Goal: Task Accomplishment & Management: Complete application form

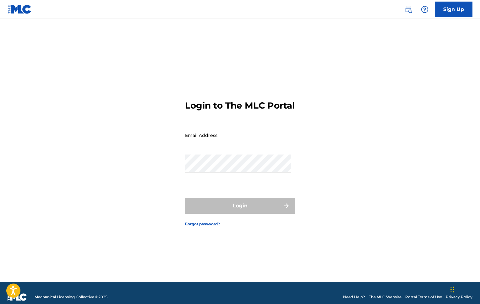
scroll to position [1, 0]
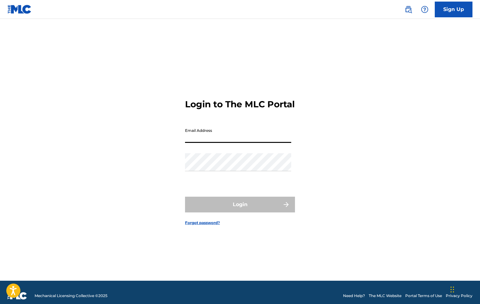
click at [219, 142] on input "Email Address" at bounding box center [238, 134] width 106 height 18
type input "[EMAIL_ADDRESS][DOMAIN_NAME]"
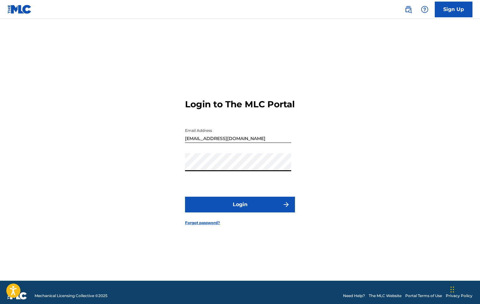
click at [246, 212] on button "Login" at bounding box center [240, 204] width 110 height 16
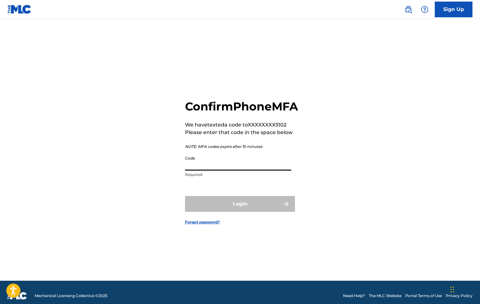
drag, startPoint x: 229, startPoint y: 170, endPoint x: 236, endPoint y: 169, distance: 6.9
click at [229, 170] on input "Code" at bounding box center [238, 161] width 106 height 18
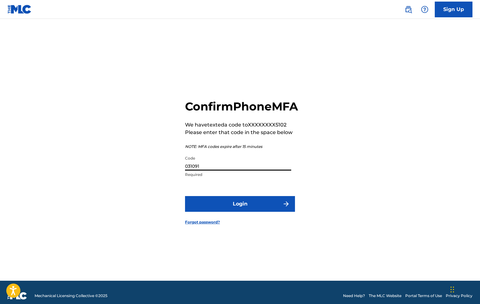
type input "031091"
click at [242, 206] on button "Login" at bounding box center [240, 204] width 110 height 16
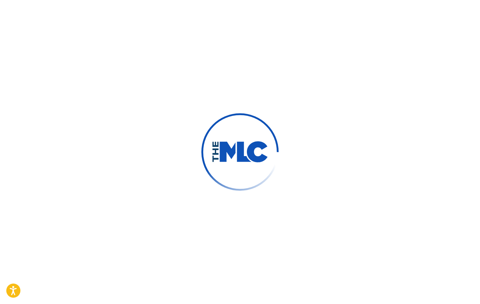
scroll to position [0, 0]
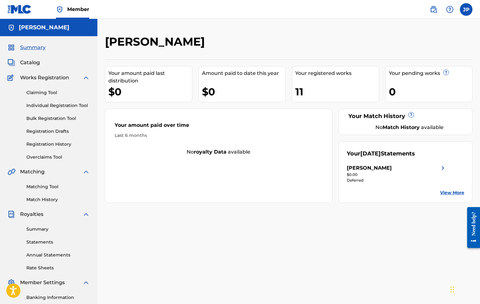
click at [31, 63] on span "Catalog" at bounding box center [30, 63] width 20 height 8
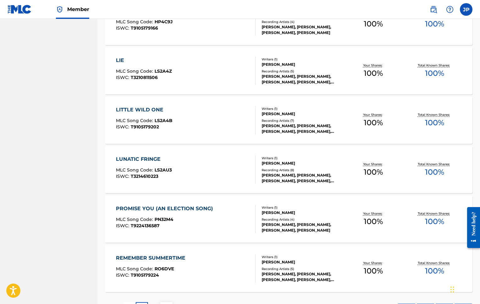
scroll to position [416, 0]
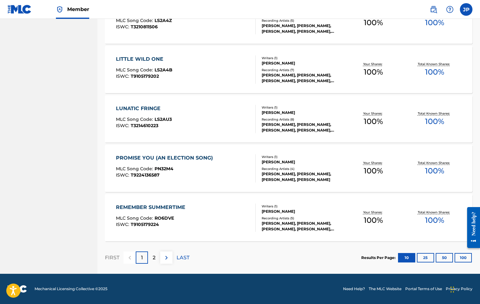
click at [167, 257] on img at bounding box center [167, 258] width 8 height 8
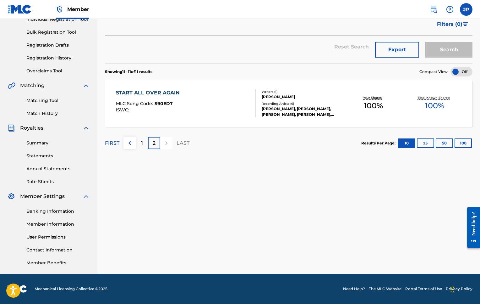
click at [129, 145] on img at bounding box center [130, 143] width 8 height 8
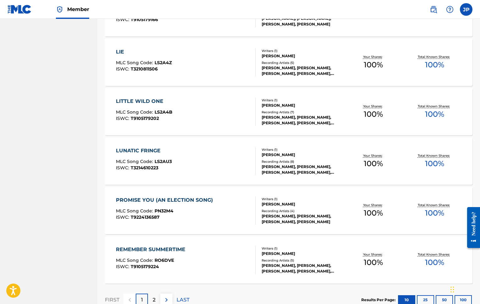
scroll to position [416, 0]
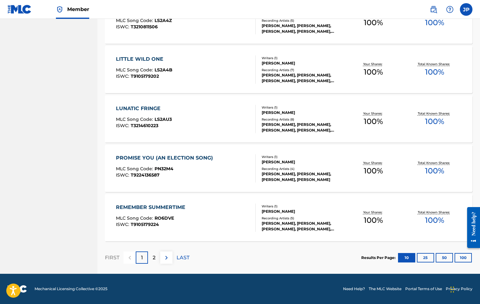
click at [423, 258] on button "25" at bounding box center [425, 257] width 17 height 9
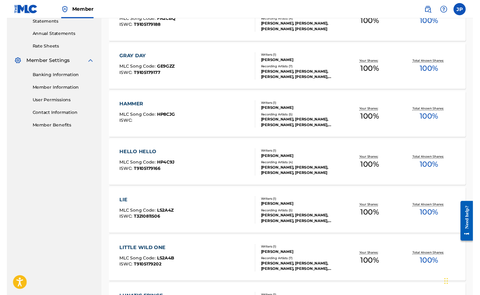
scroll to position [0, 0]
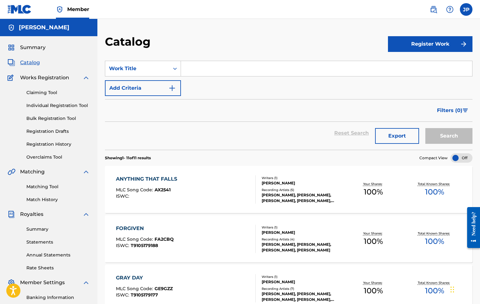
click at [80, 105] on link "Individual Registration Tool" at bounding box center [57, 105] width 63 height 7
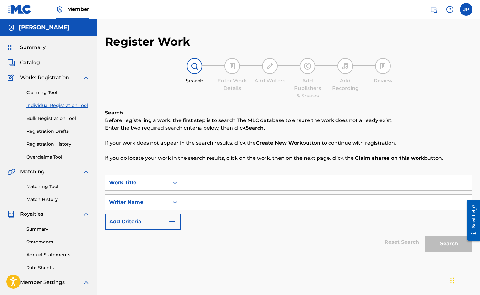
click at [196, 182] on input "Search Form" at bounding box center [326, 182] width 291 height 15
type input "Follow Setting Suns"
click at [195, 205] on input "Search Form" at bounding box center [326, 202] width 291 height 15
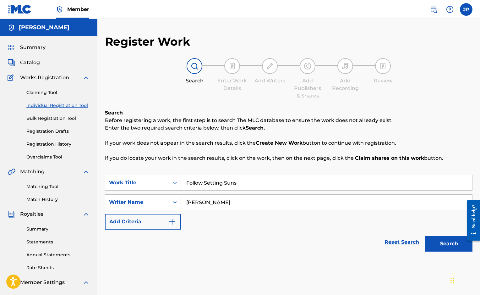
type input "[PERSON_NAME]"
click at [449, 243] on button "Search" at bounding box center [448, 244] width 47 height 16
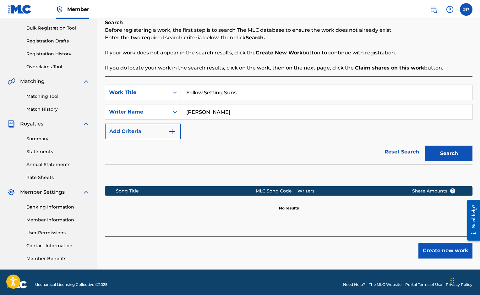
scroll to position [95, 0]
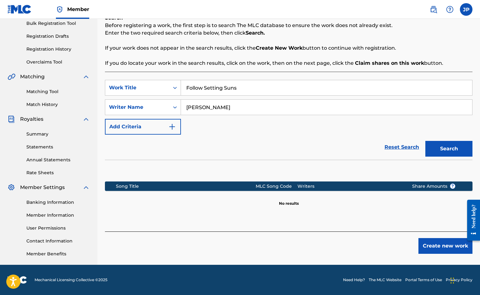
click at [440, 242] on button "Create new work" at bounding box center [446, 246] width 54 height 16
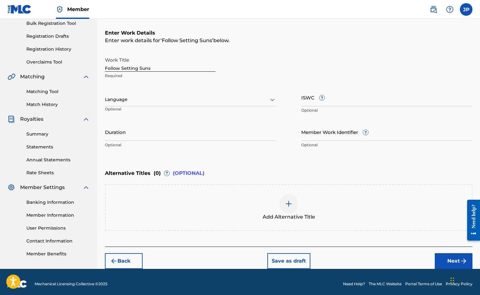
click at [269, 98] on div at bounding box center [273, 100] width 8 height 8
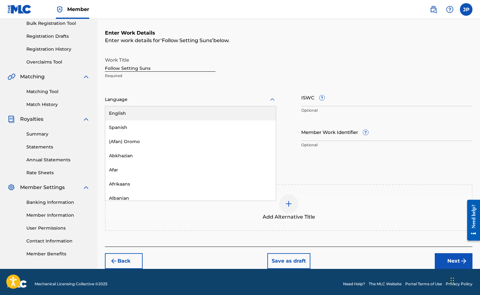
click at [240, 111] on div "English" at bounding box center [190, 113] width 171 height 14
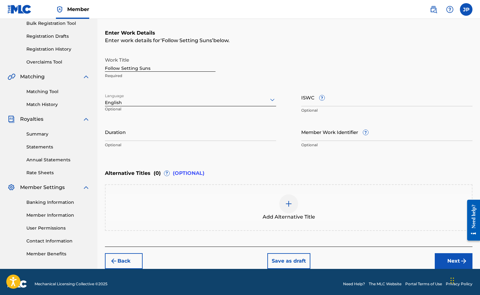
click at [181, 135] on input "Duration" at bounding box center [190, 132] width 171 height 18
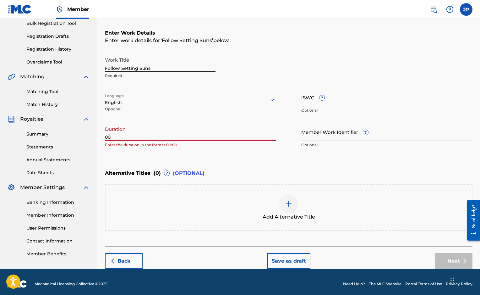
type input "0"
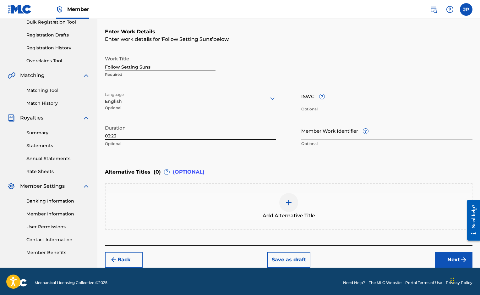
scroll to position [99, 0]
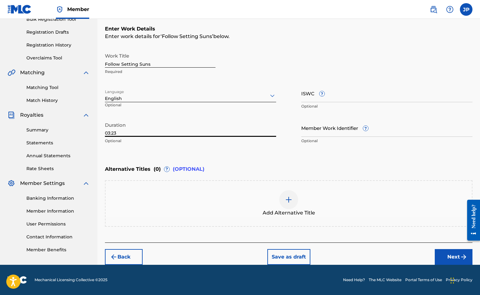
type input "03:23"
click at [447, 256] on button "Next" at bounding box center [454, 257] width 38 height 16
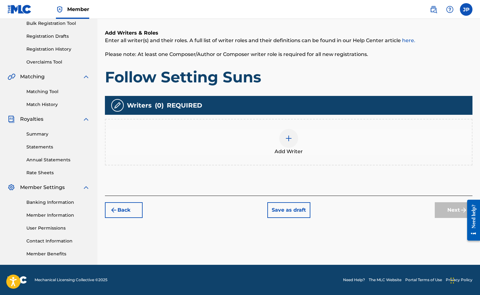
click at [288, 140] on img at bounding box center [289, 138] width 8 height 8
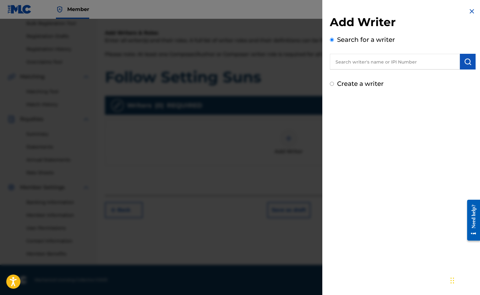
click at [376, 62] on input "text" at bounding box center [395, 62] width 130 height 16
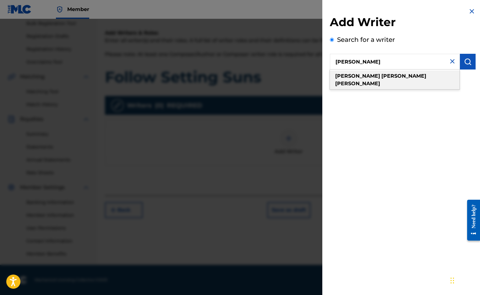
click at [395, 77] on div "[PERSON_NAME]" at bounding box center [395, 79] width 130 height 19
type input "[PERSON_NAME]"
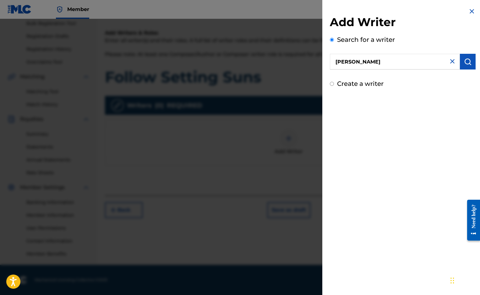
click at [469, 12] on img at bounding box center [472, 12] width 8 height 8
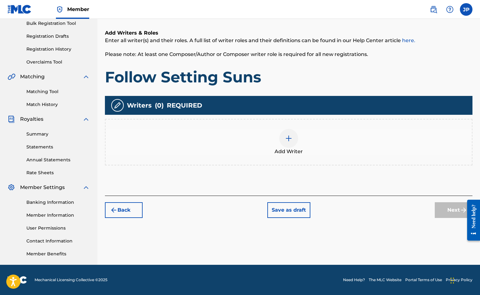
click at [291, 140] on img at bounding box center [289, 138] width 8 height 8
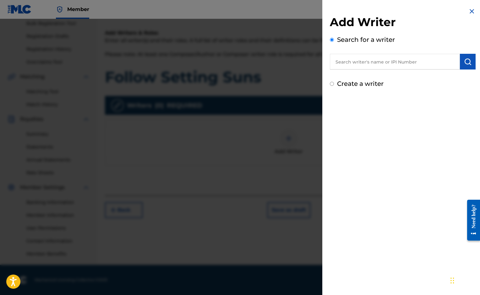
click at [473, 9] on img at bounding box center [472, 12] width 8 height 8
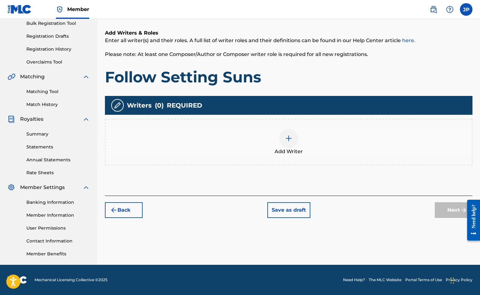
click at [293, 142] on div at bounding box center [288, 138] width 19 height 19
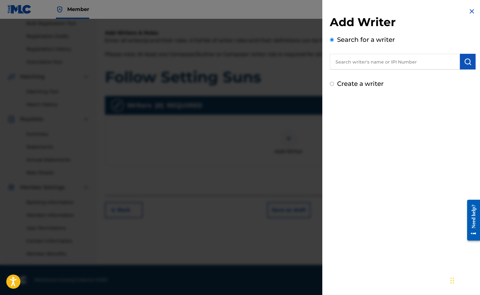
click at [363, 65] on input "text" at bounding box center [395, 62] width 130 height 16
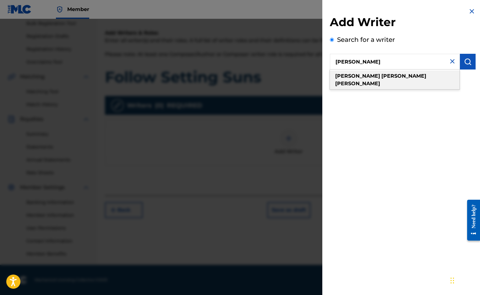
click at [357, 73] on div "[PERSON_NAME]" at bounding box center [395, 79] width 130 height 19
type input "[PERSON_NAME]"
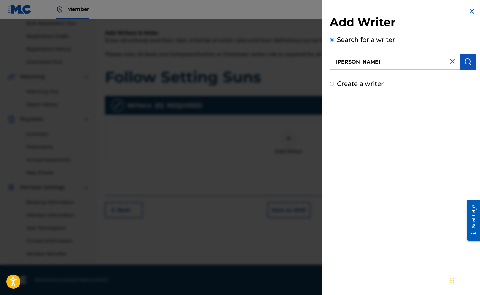
click at [358, 73] on div "Add Writer Search for a writer [PERSON_NAME] Create a writer" at bounding box center [403, 51] width 146 height 73
click at [462, 66] on button "submit" at bounding box center [468, 62] width 16 height 16
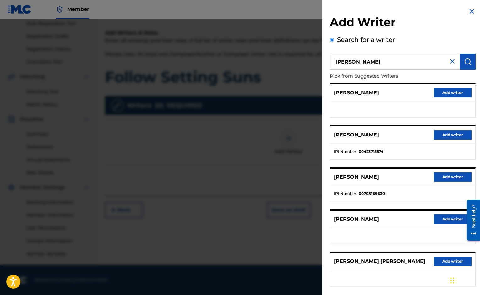
click at [457, 134] on button "Add writer" at bounding box center [453, 134] width 38 height 9
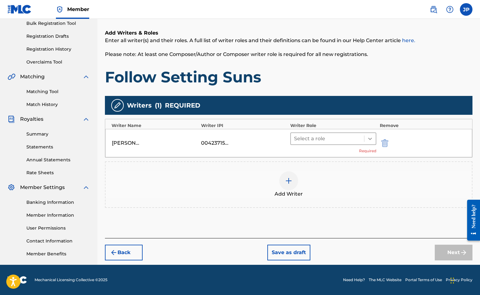
click at [368, 139] on icon at bounding box center [370, 138] width 6 height 6
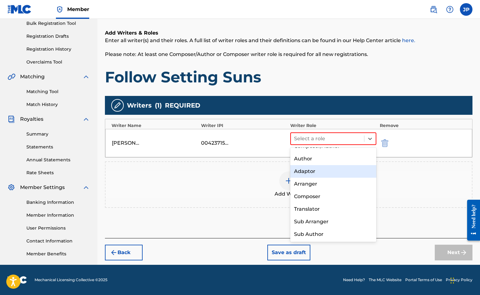
scroll to position [0, 0]
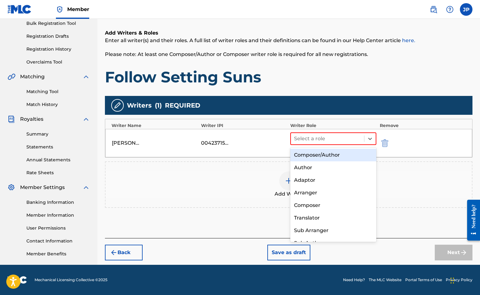
click at [343, 155] on div "Composer/Author" at bounding box center [333, 155] width 86 height 13
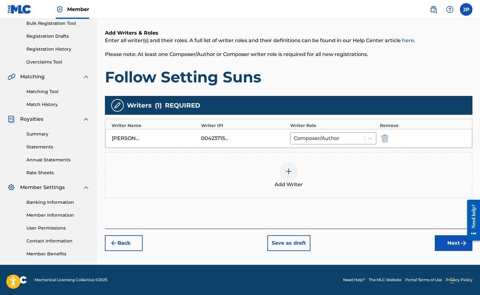
click at [453, 240] on button "Next" at bounding box center [454, 243] width 38 height 16
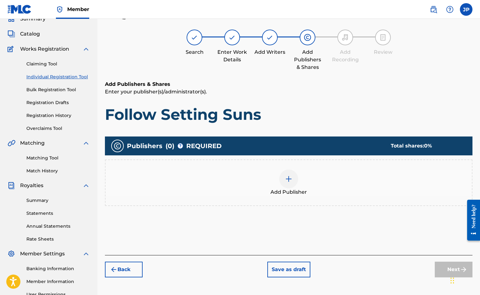
scroll to position [28, 0]
click at [290, 180] on img at bounding box center [289, 179] width 8 height 8
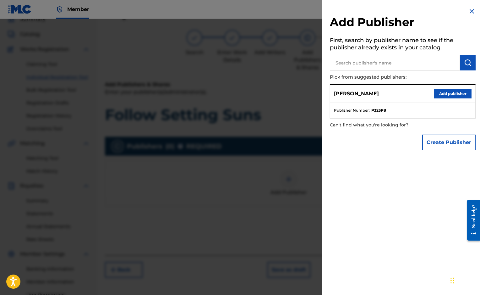
click at [450, 94] on button "Add publisher" at bounding box center [453, 93] width 38 height 9
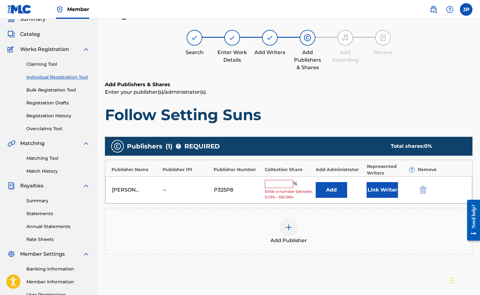
click at [286, 184] on input "text" at bounding box center [279, 184] width 28 height 8
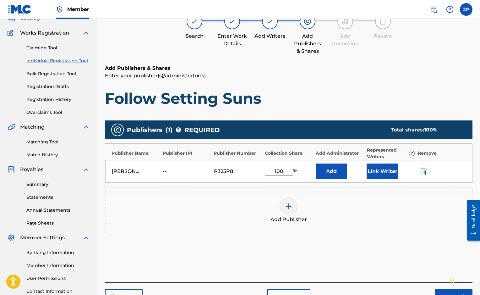
scroll to position [95, 0]
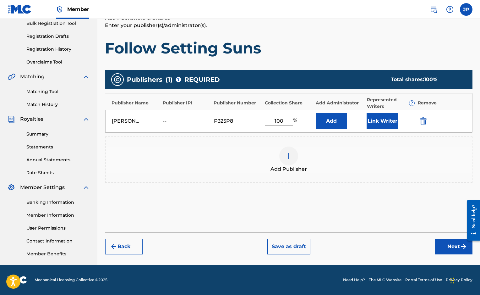
type input "100"
click at [456, 247] on button "Next" at bounding box center [454, 246] width 38 height 16
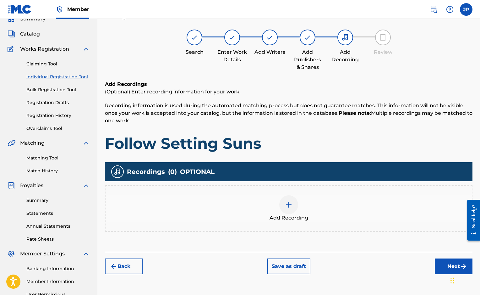
scroll to position [28, 0]
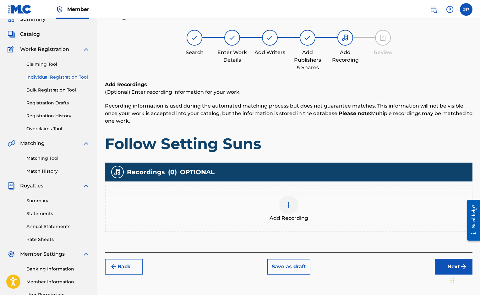
click at [291, 204] on img at bounding box center [289, 205] width 8 height 8
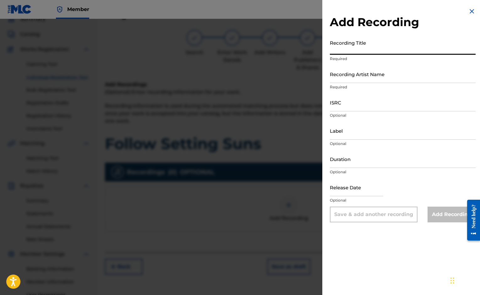
click at [372, 50] on input "Recording Title" at bounding box center [403, 46] width 146 height 18
type input "Follow Setting Suns"
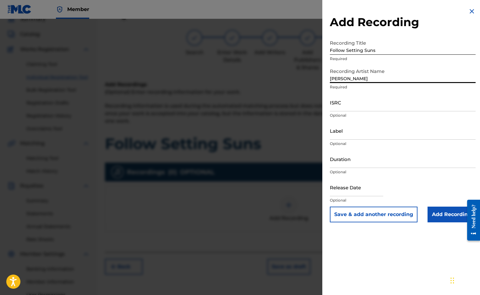
type input "[PERSON_NAME]"
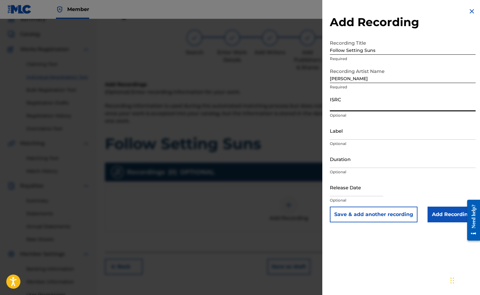
click at [362, 108] on input "ISRC" at bounding box center [403, 102] width 146 height 18
paste input "QT55J2500002"
type input "QT55J2500002"
click at [365, 163] on input "Duration" at bounding box center [403, 159] width 146 height 18
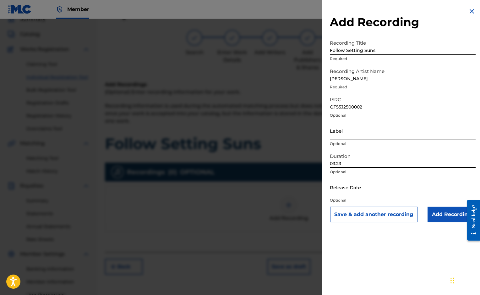
type input "03:23"
click at [363, 193] on input "text" at bounding box center [356, 187] width 53 height 18
select select "7"
select select "2025"
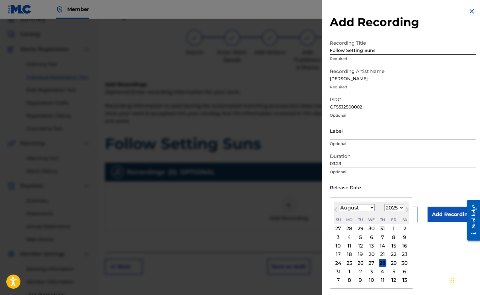
click at [390, 236] on div "8" at bounding box center [394, 237] width 8 height 8
type input "[DATE]"
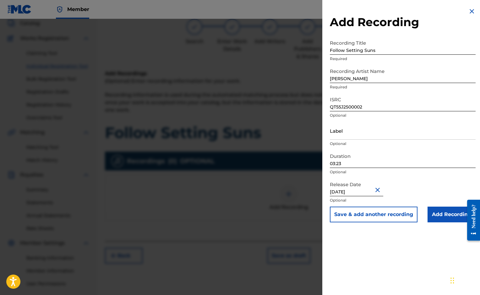
scroll to position [95, 0]
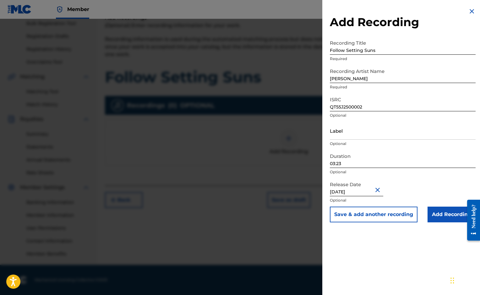
drag, startPoint x: 458, startPoint y: 211, endPoint x: 456, endPoint y: 215, distance: 3.8
click at [458, 212] on input "Add Recording" at bounding box center [452, 214] width 48 height 16
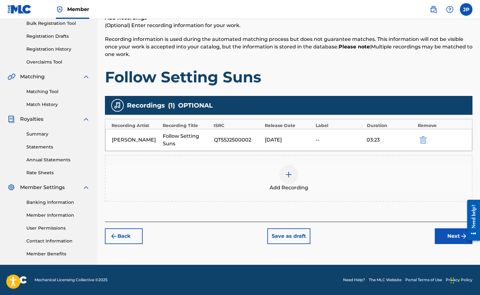
click at [454, 237] on button "Next" at bounding box center [454, 236] width 38 height 16
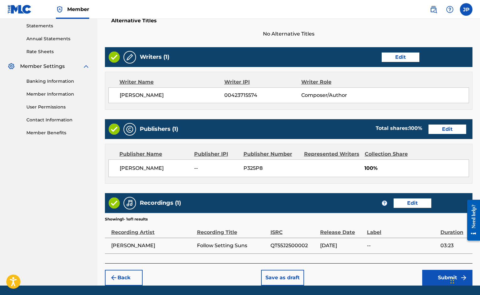
scroll to position [237, 0]
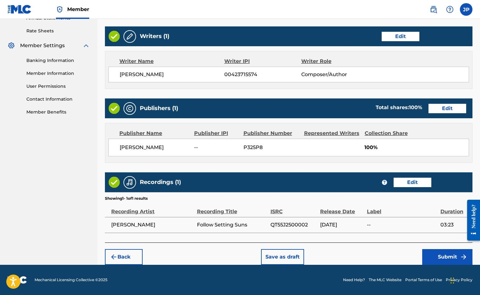
click at [447, 253] on button "Submit" at bounding box center [447, 257] width 50 height 16
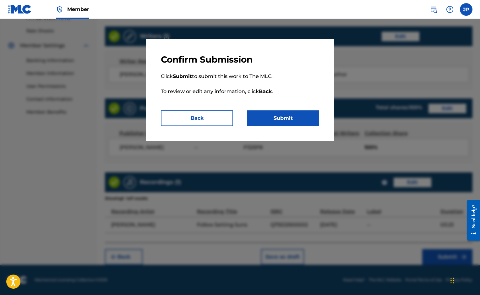
click at [280, 117] on button "Submit" at bounding box center [283, 118] width 72 height 16
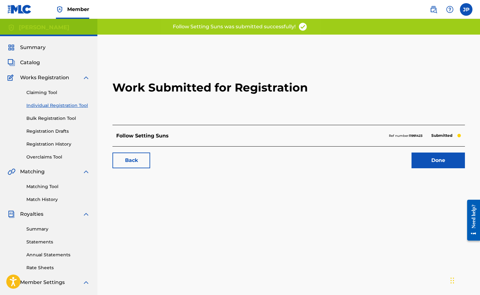
click at [439, 161] on link "Done" at bounding box center [438, 160] width 53 height 16
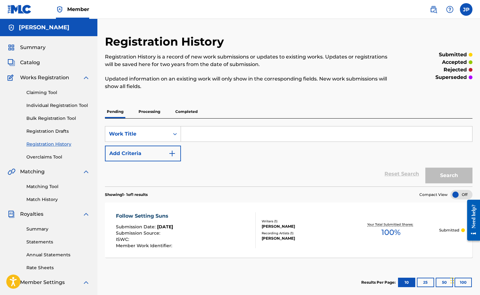
click at [198, 134] on input "Search Form" at bounding box center [326, 133] width 291 height 15
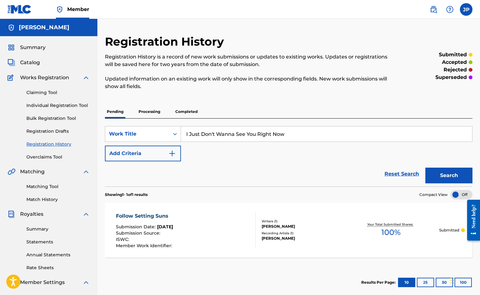
type input "I Just Don't Wanna See You Right Now"
click at [450, 172] on button "Search" at bounding box center [448, 175] width 47 height 16
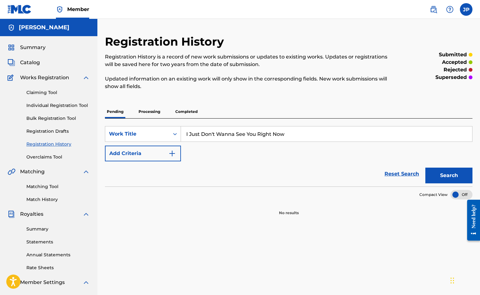
click at [46, 93] on link "Claiming Tool" at bounding box center [57, 92] width 63 height 7
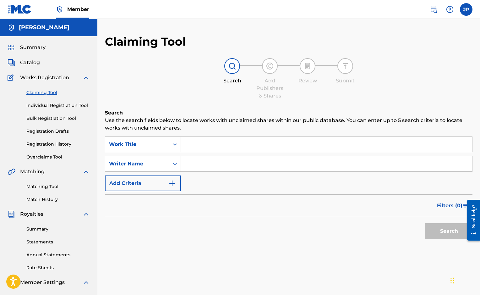
click at [207, 145] on input "Search Form" at bounding box center [326, 144] width 291 height 15
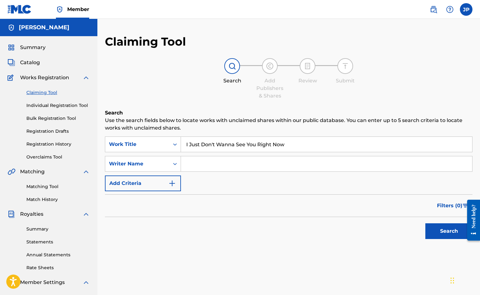
type input "I Just Don't Wanna See You Right Now"
click at [232, 164] on input "Search Form" at bounding box center [326, 163] width 291 height 15
type input "[PERSON_NAME]"
click at [454, 228] on button "Search" at bounding box center [448, 231] width 47 height 16
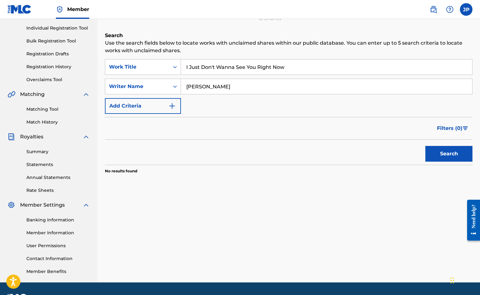
scroll to position [12, 0]
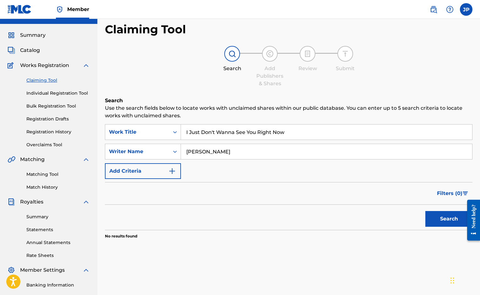
click at [73, 94] on link "Individual Registration Tool" at bounding box center [57, 93] width 63 height 7
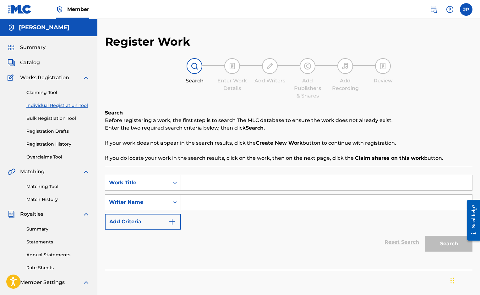
click at [250, 183] on input "Search Form" at bounding box center [326, 182] width 291 height 15
type input "I Just Don't Wanna See You Right Now"
click at [247, 202] on input "Search Form" at bounding box center [326, 202] width 291 height 15
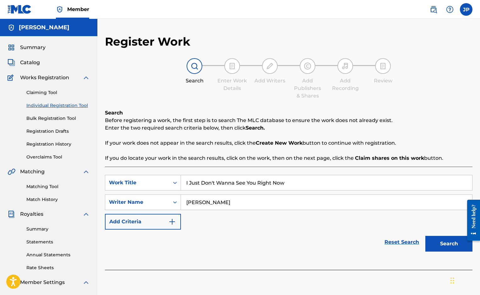
type input "[PERSON_NAME]"
click at [457, 241] on button "Search" at bounding box center [448, 244] width 47 height 16
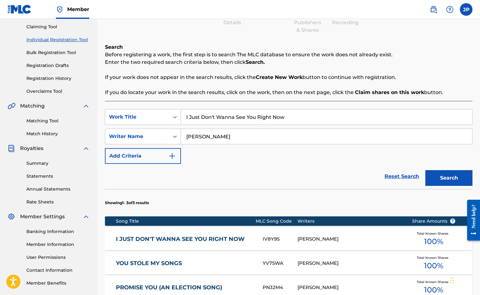
scroll to position [126, 0]
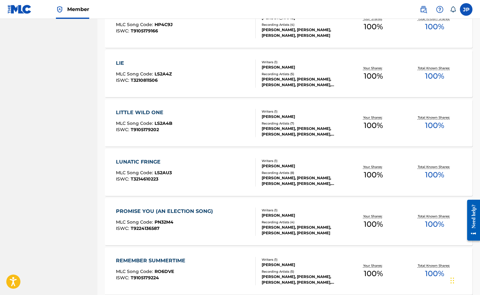
scroll to position [425, 0]
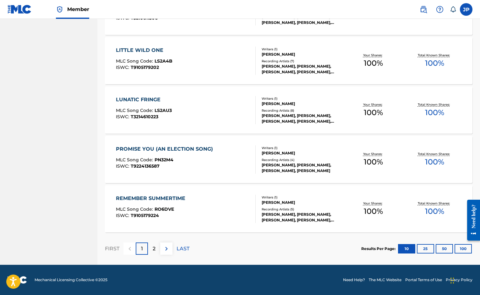
click at [422, 249] on button "25" at bounding box center [425, 248] width 17 height 9
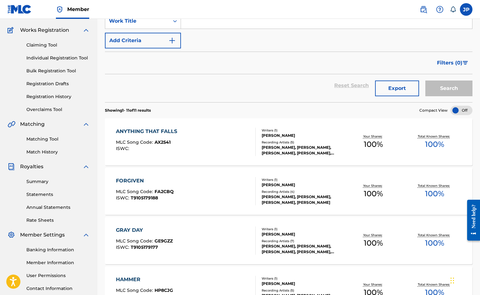
scroll to position [0, 0]
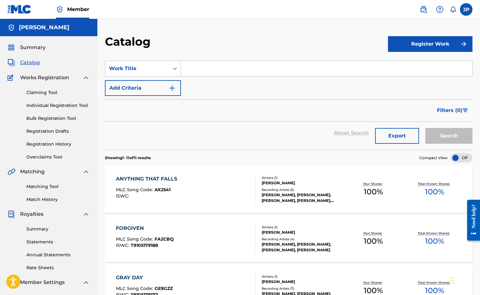
click at [33, 62] on span "Catalog" at bounding box center [30, 63] width 20 height 8
click at [427, 42] on button "Register Work" at bounding box center [430, 44] width 85 height 16
click at [413, 66] on link "Individual" at bounding box center [430, 64] width 85 height 15
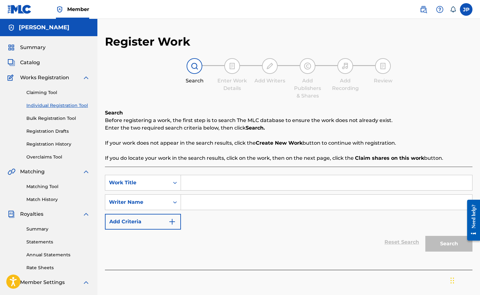
click at [295, 178] on input "Search Form" at bounding box center [326, 182] width 291 height 15
type input "I Just Don't Wanna See You Right Now"
click at [248, 201] on input "Search Form" at bounding box center [326, 202] width 291 height 15
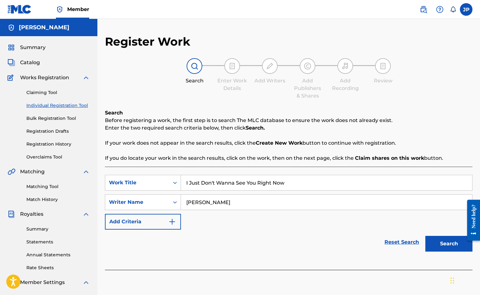
click at [446, 244] on button "Search" at bounding box center [448, 244] width 47 height 16
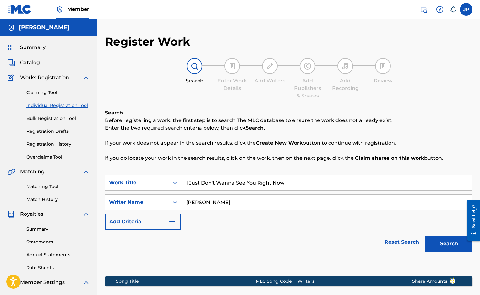
scroll to position [95, 0]
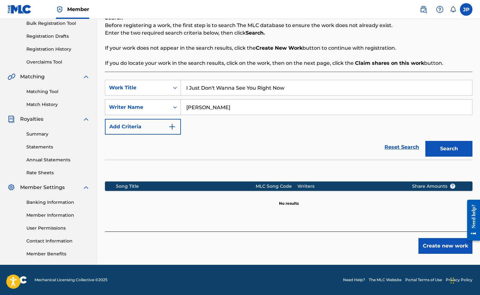
drag, startPoint x: 224, startPoint y: 105, endPoint x: 175, endPoint y: 105, distance: 49.3
click at [175, 107] on div "SearchWithCriteriadb0e0992-847f-4211-be50-8c0bf0dcfcd5 Writer Name Jim Pellinger" at bounding box center [289, 107] width 368 height 16
type input "[PERSON_NAME]"
click at [440, 150] on button "Search" at bounding box center [448, 149] width 47 height 16
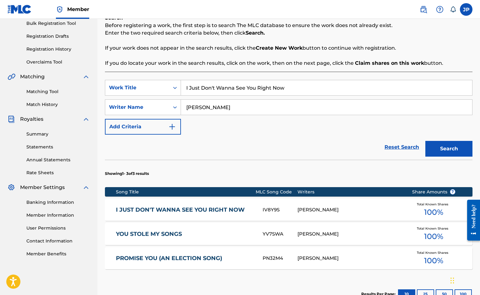
click at [284, 209] on div "IV8Y9S" at bounding box center [280, 209] width 35 height 7
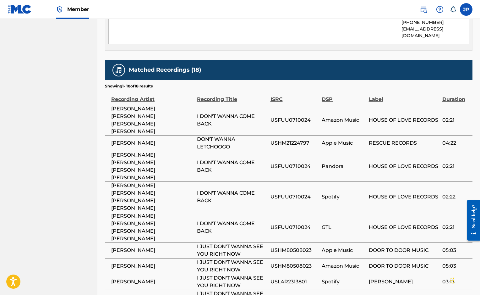
scroll to position [399, 0]
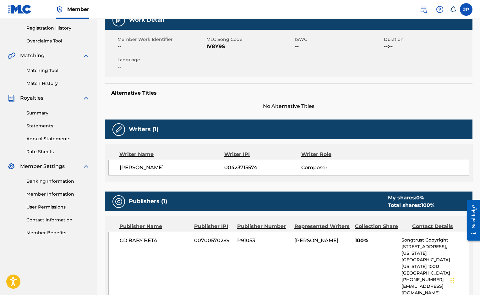
scroll to position [0, 0]
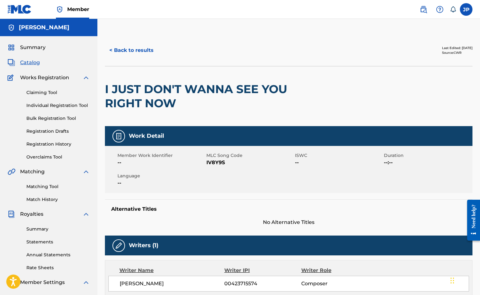
click at [30, 62] on span "Catalog" at bounding box center [30, 63] width 20 height 8
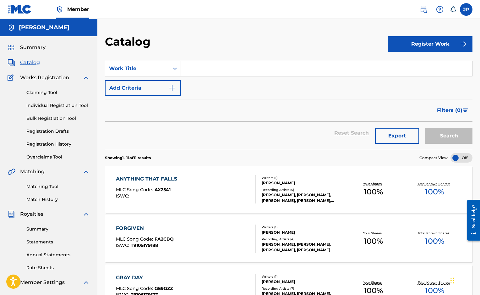
scroll to position [1, 0]
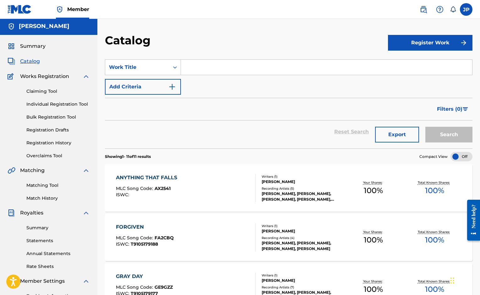
click at [428, 43] on button "Register Work" at bounding box center [430, 43] width 85 height 16
click at [417, 62] on link "Individual" at bounding box center [430, 63] width 85 height 15
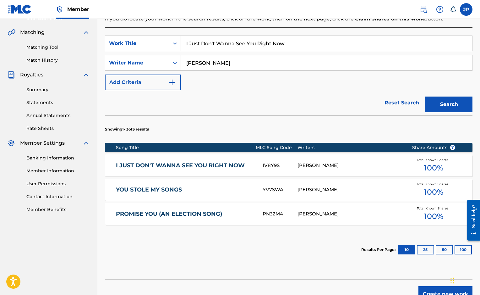
scroll to position [173, 0]
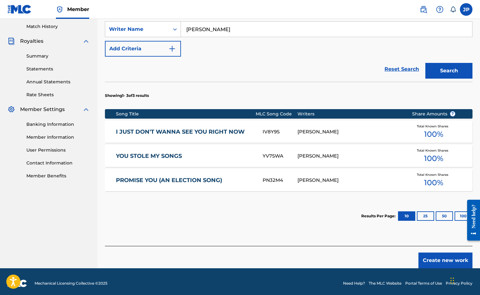
click at [305, 131] on div "[PERSON_NAME]" at bounding box center [350, 131] width 105 height 7
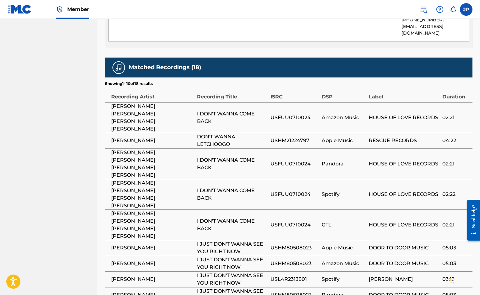
scroll to position [399, 0]
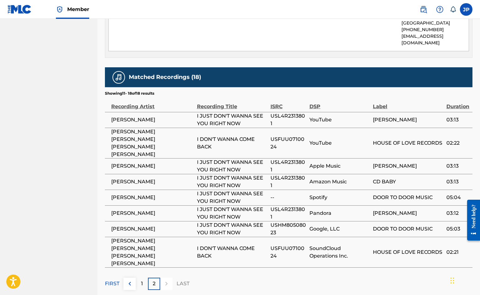
scroll to position [367, 0]
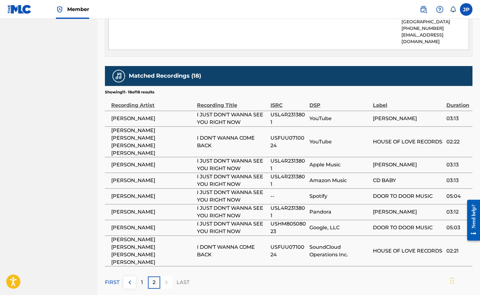
click at [128, 278] on img at bounding box center [130, 282] width 8 height 8
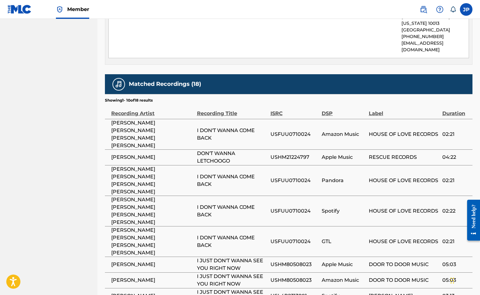
scroll to position [0, 0]
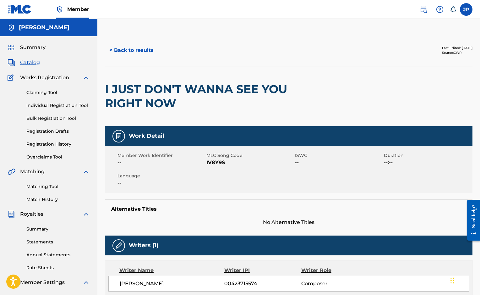
click at [25, 61] on span "Catalog" at bounding box center [30, 63] width 20 height 8
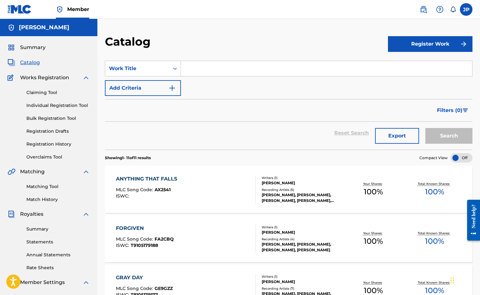
click at [441, 44] on button "Register Work" at bounding box center [430, 44] width 85 height 16
click at [404, 65] on link "Individual" at bounding box center [430, 64] width 85 height 15
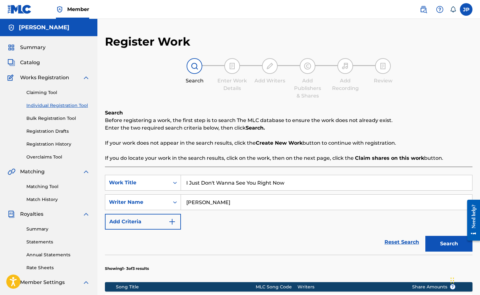
drag, startPoint x: 291, startPoint y: 182, endPoint x: 182, endPoint y: 180, distance: 108.7
click at [183, 183] on input "I Just Don't Wanna See You Right Now" at bounding box center [326, 182] width 291 height 15
type input "New Face On The World"
click at [441, 243] on button "Search" at bounding box center [448, 244] width 47 height 16
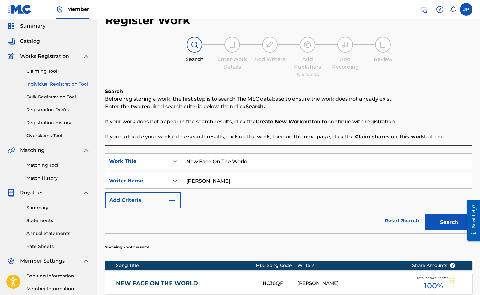
scroll to position [152, 0]
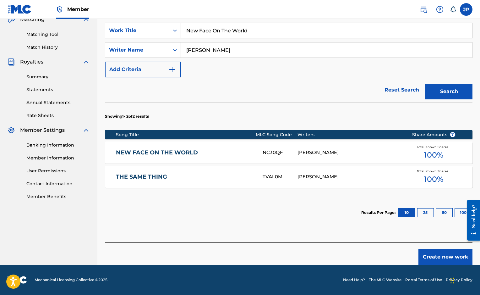
click at [299, 153] on div "[PERSON_NAME]" at bounding box center [350, 152] width 105 height 7
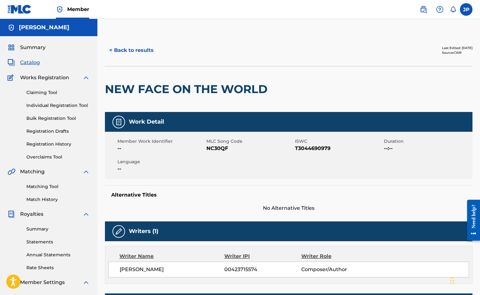
click at [33, 63] on span "Catalog" at bounding box center [30, 63] width 20 height 8
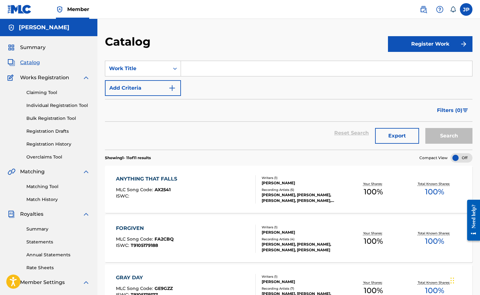
click at [199, 68] on input "Search Form" at bounding box center [326, 68] width 291 height 15
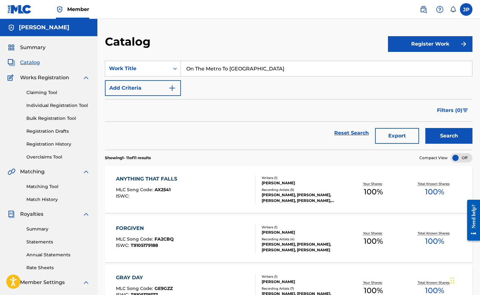
type input "On The Metro To Anvers"
click at [222, 94] on div "SearchWithCriteria0ae2a7b7-aa4a-4273-8f9e-2e5ddad3ea6d Work Title On The Metro …" at bounding box center [289, 78] width 368 height 35
drag, startPoint x: 253, startPoint y: 69, endPoint x: 184, endPoint y: 64, distance: 69.0
click at [182, 65] on input "On The Metro To Anvers" at bounding box center [326, 68] width 291 height 15
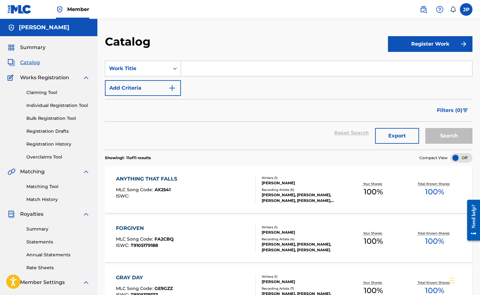
click at [437, 40] on button "Register Work" at bounding box center [430, 44] width 85 height 16
click at [410, 61] on link "Individual" at bounding box center [430, 64] width 85 height 15
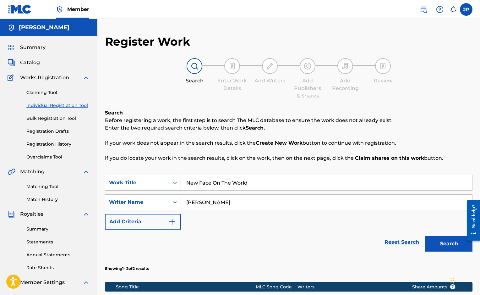
drag, startPoint x: 250, startPoint y: 182, endPoint x: 180, endPoint y: 182, distance: 69.8
click at [180, 182] on div "SearchWithCriteria2746e89a-49b8-40e1-a7a0-cf1dc1e61103 Work Title New Face On T…" at bounding box center [289, 183] width 368 height 16
type input "On The Metro To Anvers"
click at [447, 240] on button "Search" at bounding box center [448, 244] width 47 height 16
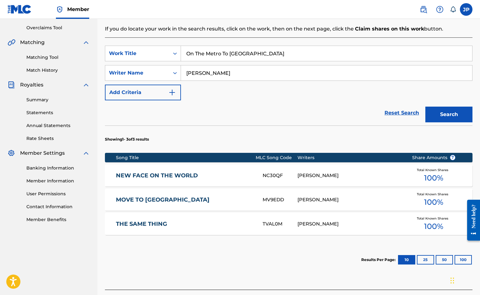
scroll to position [176, 0]
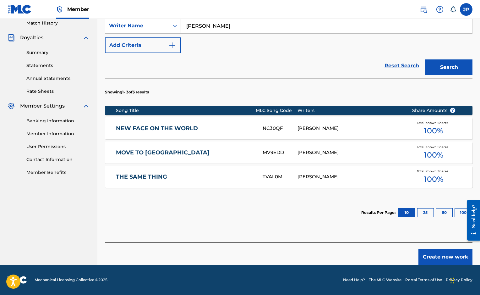
click at [455, 257] on button "Create new work" at bounding box center [446, 257] width 54 height 16
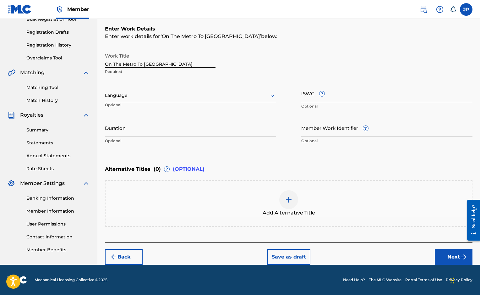
scroll to position [99, 0]
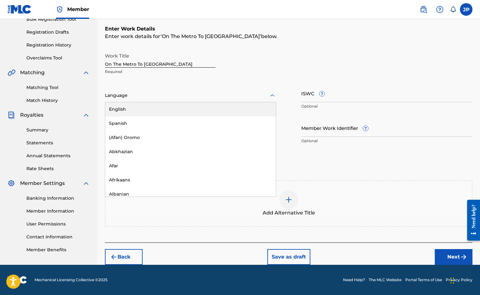
click at [133, 96] on div at bounding box center [190, 95] width 171 height 8
click at [132, 107] on div "English" at bounding box center [190, 109] width 171 height 14
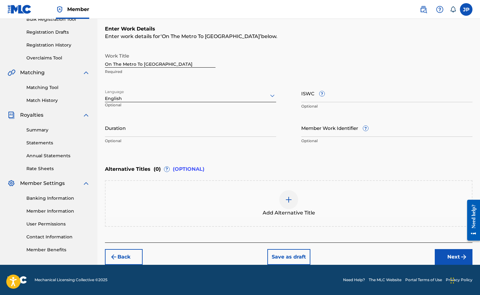
click at [158, 134] on input "Duration" at bounding box center [190, 128] width 171 height 18
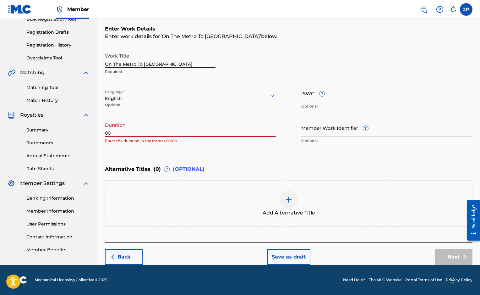
type input "0"
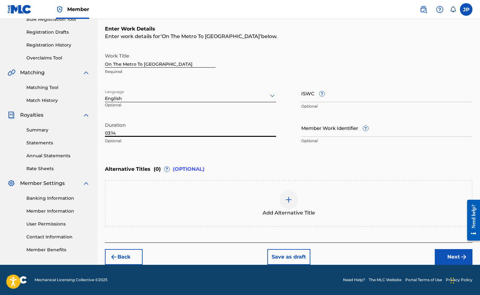
type input "03:14"
click at [452, 254] on button "Next" at bounding box center [454, 257] width 38 height 16
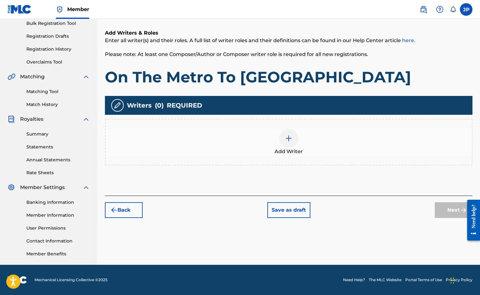
scroll to position [95, 0]
click at [288, 139] on img at bounding box center [289, 138] width 8 height 8
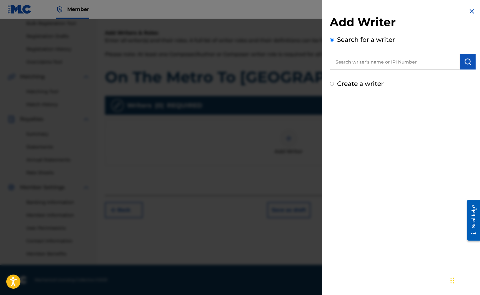
click at [425, 62] on input "text" at bounding box center [395, 62] width 130 height 16
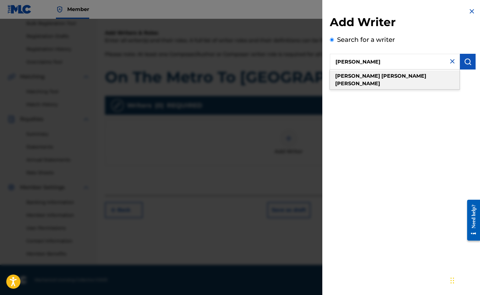
click at [417, 77] on div "[PERSON_NAME]" at bounding box center [395, 79] width 130 height 19
type input "[PERSON_NAME]"
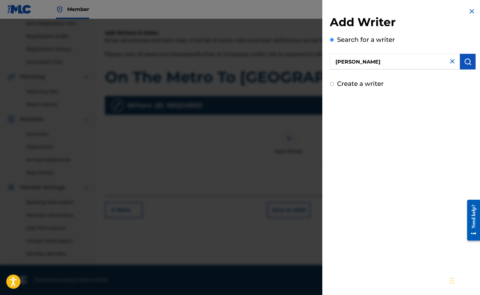
click at [371, 84] on label "Create a writer" at bounding box center [360, 84] width 47 height 8
radio input "true"
click at [334, 84] on input "Create a writer" at bounding box center [332, 84] width 4 height 4
radio input "false"
radio input "true"
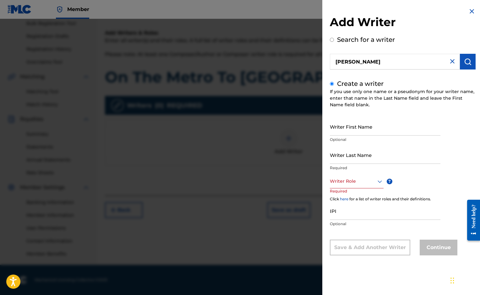
click at [435, 111] on div "Create a writer If you use only one name or a pseudonym for your writer name, e…" at bounding box center [403, 167] width 146 height 176
click at [438, 33] on div "Add Writer Search for a writer james keith pellinger" at bounding box center [403, 42] width 146 height 54
click at [400, 62] on input "[PERSON_NAME]" at bounding box center [395, 62] width 130 height 16
radio input "true"
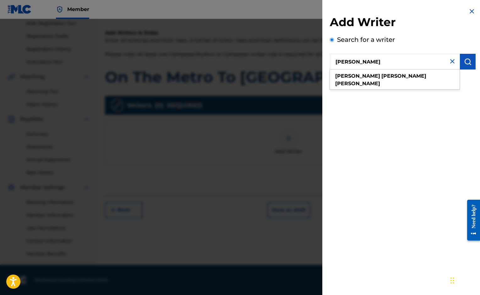
click at [400, 62] on input "[PERSON_NAME]" at bounding box center [395, 62] width 130 height 16
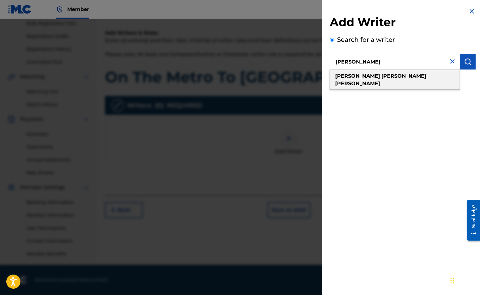
drag, startPoint x: 382, startPoint y: 76, endPoint x: 387, endPoint y: 78, distance: 4.8
click at [380, 80] on strong "[PERSON_NAME]" at bounding box center [357, 83] width 45 height 6
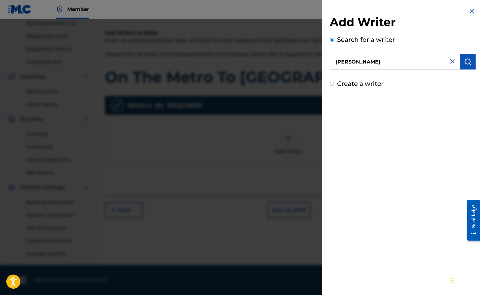
drag, startPoint x: 404, startPoint y: 96, endPoint x: 467, endPoint y: 62, distance: 71.6
click at [467, 61] on img "submit" at bounding box center [468, 62] width 8 height 8
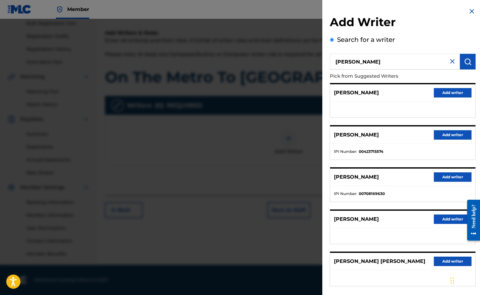
drag, startPoint x: 445, startPoint y: 131, endPoint x: 441, endPoint y: 132, distance: 4.4
click at [441, 132] on button "Add writer" at bounding box center [453, 134] width 38 height 9
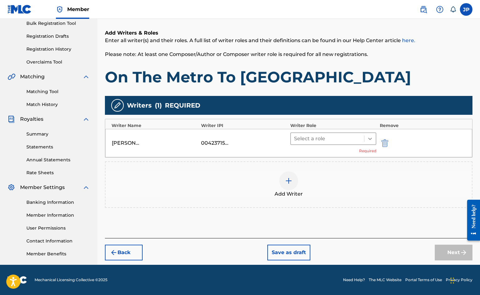
click at [367, 138] on icon at bounding box center [370, 138] width 6 height 6
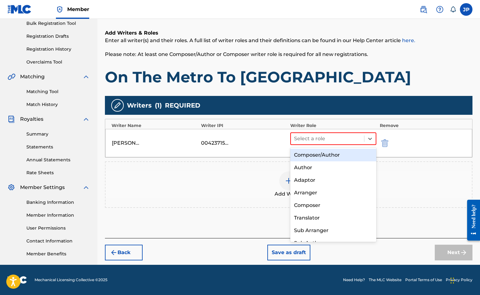
click at [354, 155] on div "Composer/Author" at bounding box center [333, 155] width 86 height 13
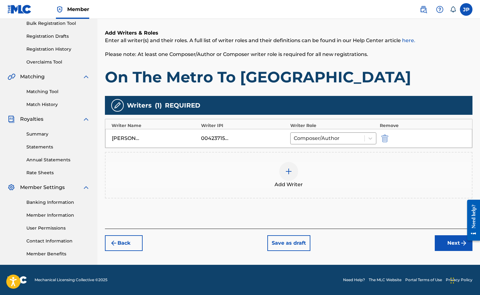
click at [447, 244] on button "Next" at bounding box center [454, 243] width 38 height 16
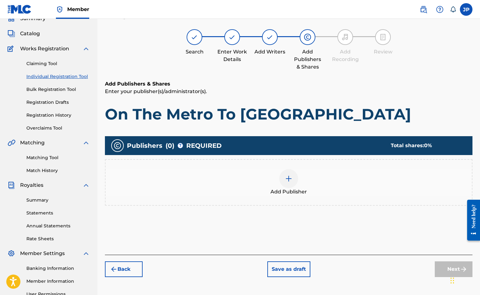
scroll to position [28, 0]
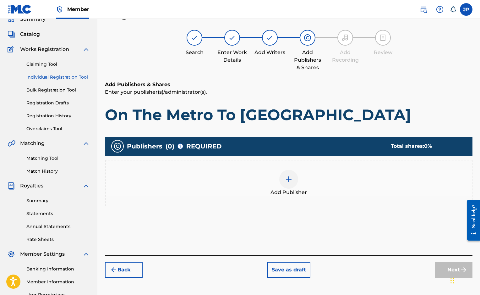
click at [284, 184] on div at bounding box center [288, 179] width 19 height 19
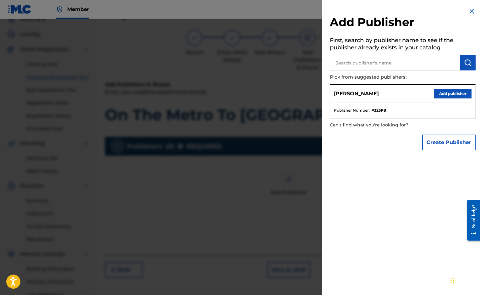
click at [453, 91] on button "Add publisher" at bounding box center [453, 93] width 38 height 9
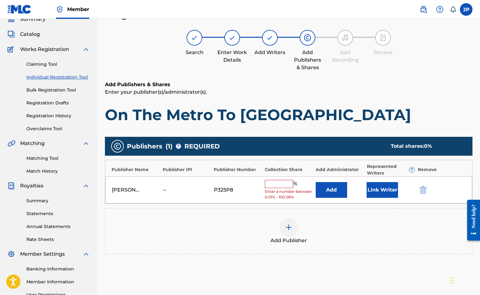
click at [284, 186] on input "text" at bounding box center [279, 184] width 28 height 8
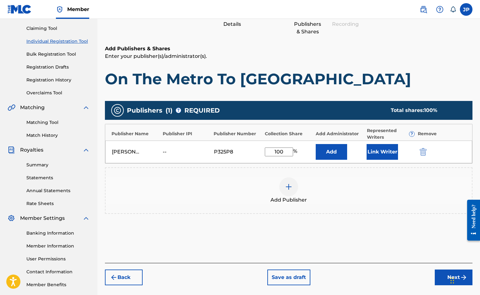
scroll to position [95, 0]
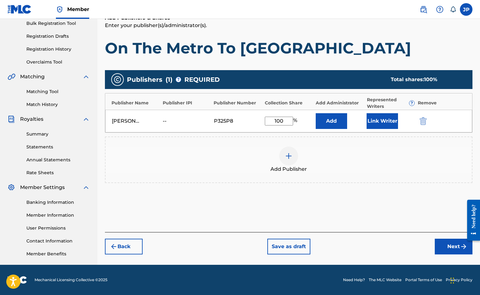
type input "100"
click at [459, 245] on button "Next" at bounding box center [454, 246] width 38 height 16
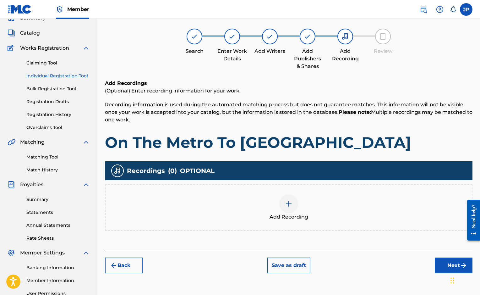
scroll to position [31, 0]
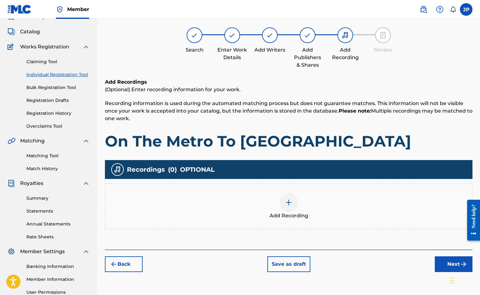
click at [290, 202] on img at bounding box center [289, 203] width 8 height 8
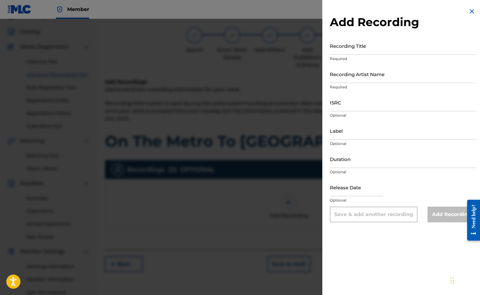
click at [364, 50] on input "Recording Title" at bounding box center [403, 46] width 146 height 18
type input "On The Metro To Anvers"
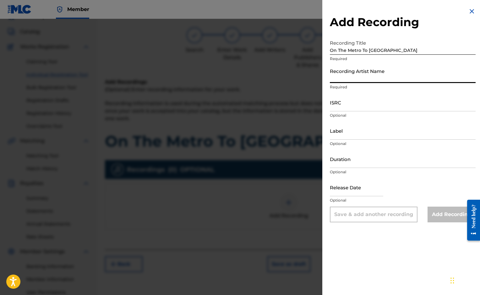
click at [366, 78] on input "Recording Artist Name" at bounding box center [403, 74] width 146 height 18
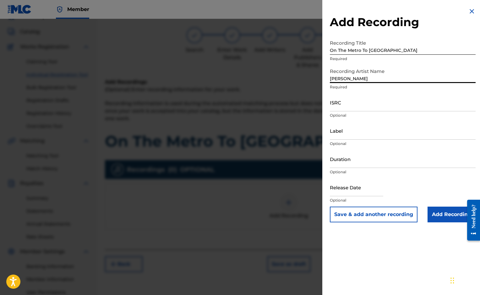
type input "[PERSON_NAME]"
click at [364, 109] on input "ISRC" at bounding box center [403, 102] width 146 height 18
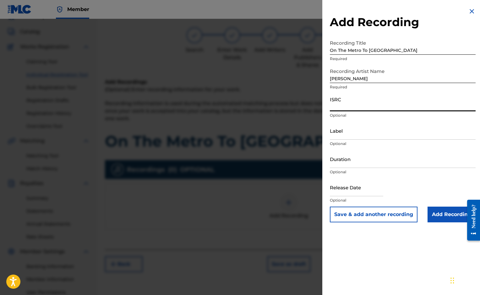
paste input "QT55J2500001"
type input "QT55J2500001"
click at [367, 165] on input "Duration" at bounding box center [403, 159] width 146 height 18
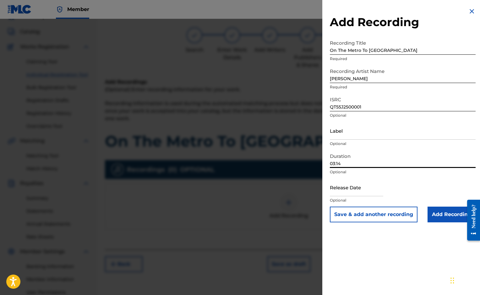
type input "03:14"
click at [355, 193] on input "text" at bounding box center [356, 187] width 53 height 18
select select "7"
select select "2025"
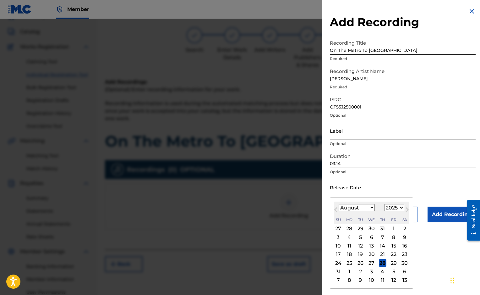
select select "5"
click at [379, 245] on div "19" at bounding box center [383, 246] width 8 height 8
type input "June 19 2025"
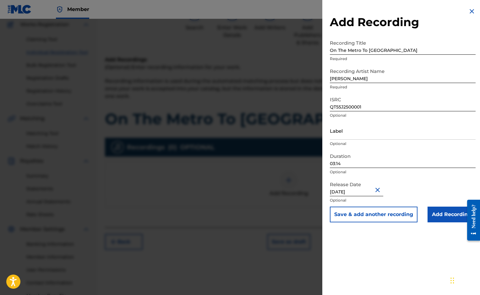
scroll to position [95, 0]
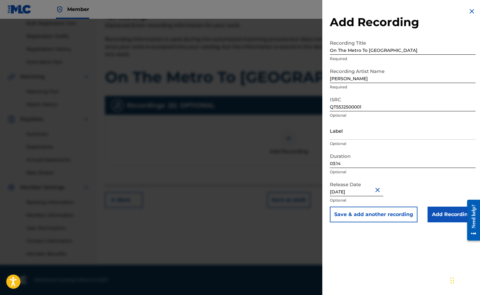
click at [438, 218] on input "Add Recording" at bounding box center [452, 214] width 48 height 16
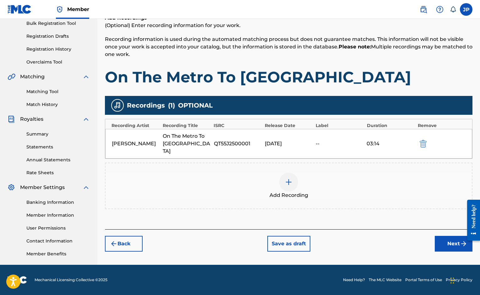
click at [457, 238] on button "Next" at bounding box center [454, 244] width 38 height 16
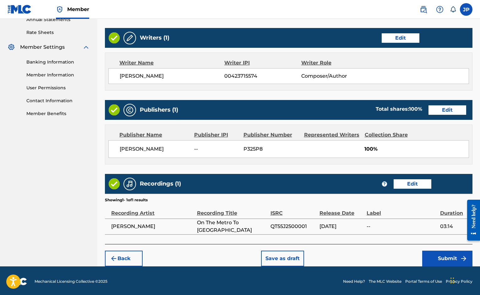
scroll to position [236, 0]
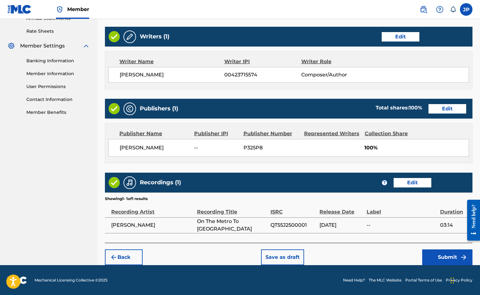
click at [447, 254] on button "Submit" at bounding box center [447, 257] width 50 height 16
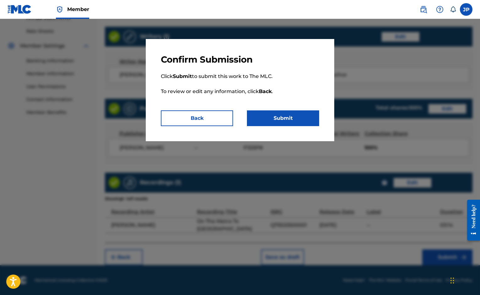
click at [274, 117] on button "Submit" at bounding box center [283, 118] width 72 height 16
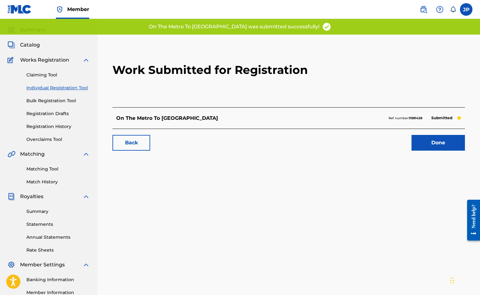
scroll to position [56, 0]
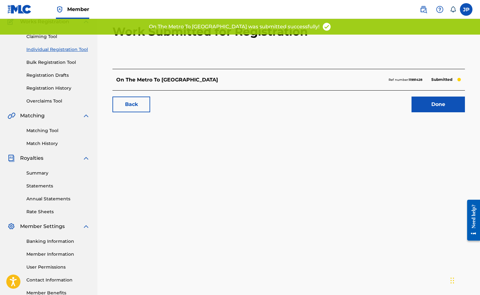
click at [430, 108] on link "Done" at bounding box center [438, 104] width 53 height 16
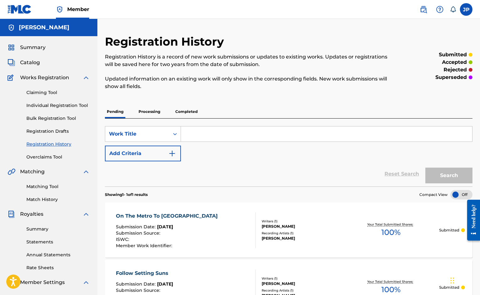
click at [30, 63] on span "Catalog" at bounding box center [30, 63] width 20 height 8
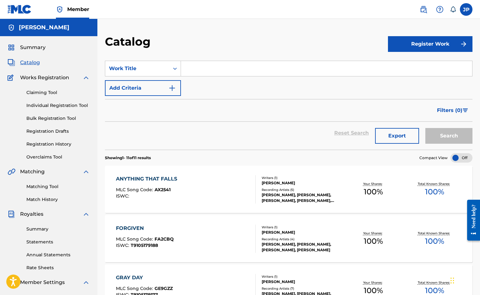
click at [443, 44] on button "Register Work" at bounding box center [430, 44] width 85 height 16
click at [409, 64] on link "Individual" at bounding box center [430, 64] width 85 height 15
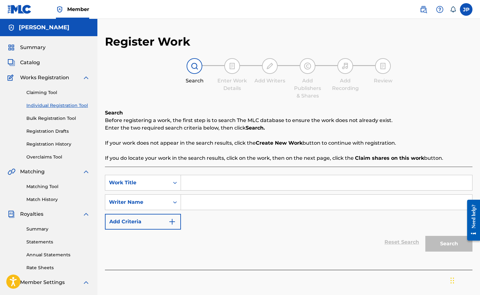
click at [219, 186] on input "Search Form" at bounding box center [326, 182] width 291 height 15
type input "Circle Me Bert"
click at [228, 199] on input "Search Form" at bounding box center [326, 202] width 291 height 15
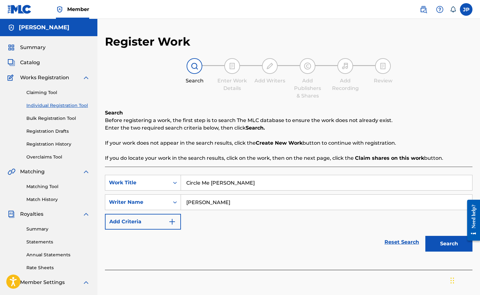
type input "[PERSON_NAME]"
click at [448, 245] on button "Search" at bounding box center [448, 244] width 47 height 16
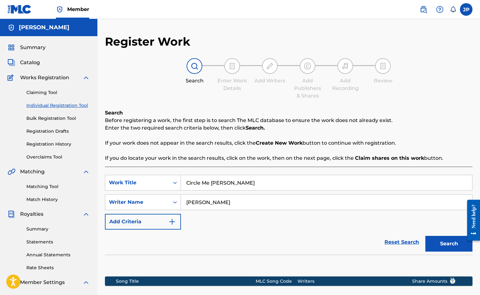
scroll to position [95, 0]
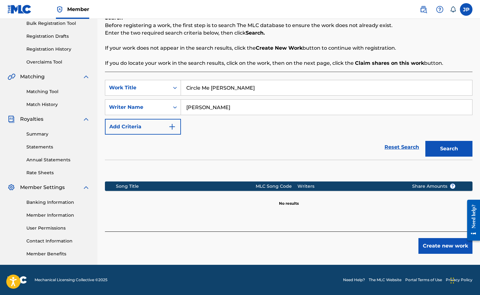
click at [453, 245] on button "Create new work" at bounding box center [446, 246] width 54 height 16
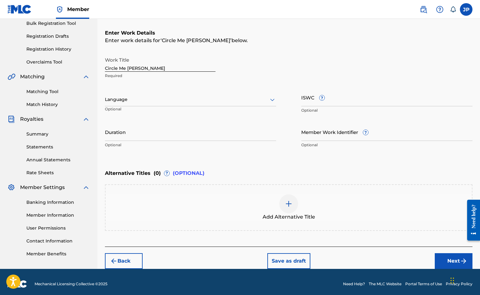
click at [172, 101] on div at bounding box center [190, 100] width 171 height 8
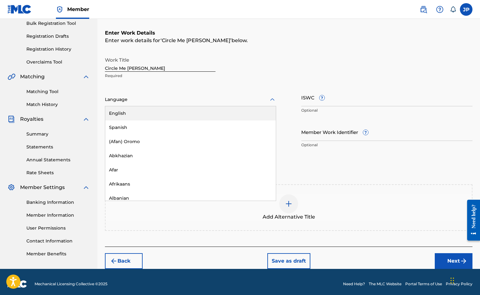
click at [171, 110] on div "English" at bounding box center [190, 113] width 171 height 14
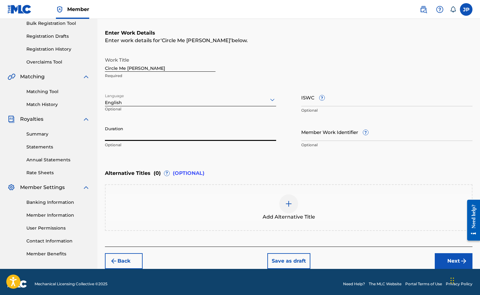
click at [174, 133] on input "Duration" at bounding box center [190, 132] width 171 height 18
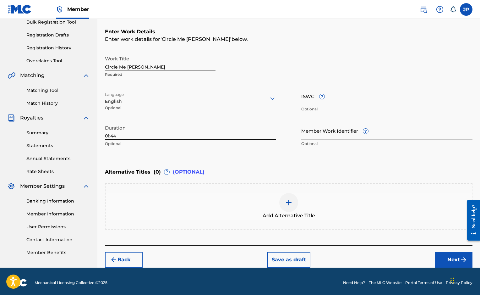
scroll to position [99, 0]
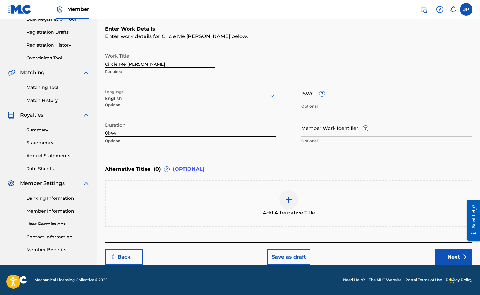
type input "01:44"
click at [451, 256] on button "Next" at bounding box center [454, 257] width 38 height 16
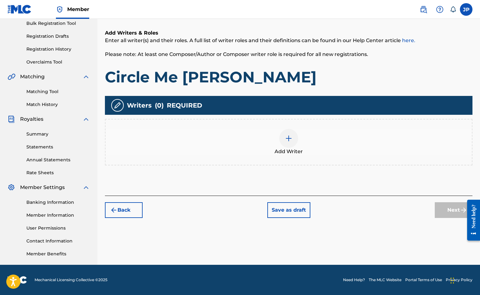
scroll to position [95, 0]
click at [293, 138] on div at bounding box center [288, 138] width 19 height 19
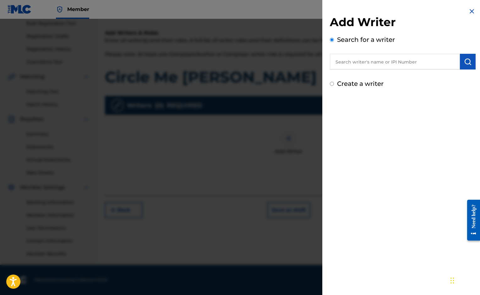
click at [373, 61] on input "text" at bounding box center [395, 62] width 130 height 16
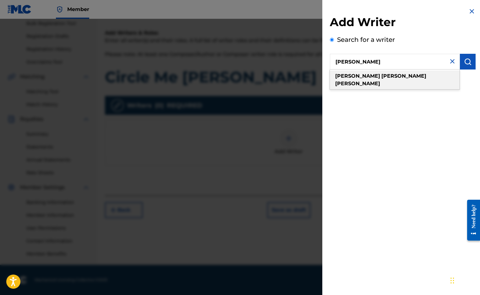
click at [392, 79] on div "[PERSON_NAME]" at bounding box center [395, 79] width 130 height 19
type input "[PERSON_NAME]"
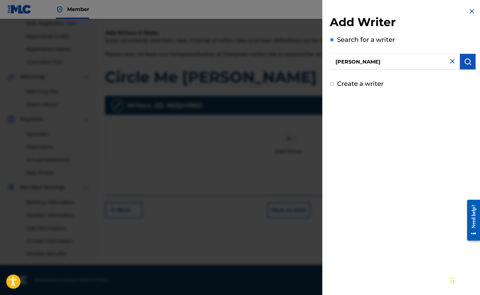
click at [401, 64] on input "[PERSON_NAME]" at bounding box center [395, 62] width 130 height 16
click at [402, 64] on input "[PERSON_NAME]" at bounding box center [395, 62] width 130 height 16
click at [465, 60] on img "submit" at bounding box center [468, 62] width 8 height 8
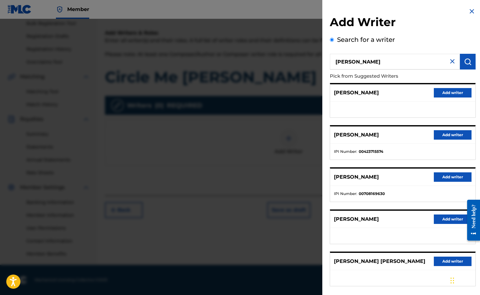
click at [449, 133] on button "Add writer" at bounding box center [453, 134] width 38 height 9
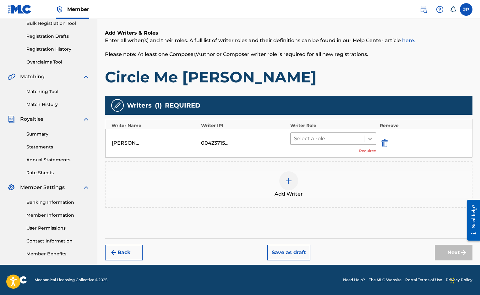
click at [372, 139] on icon at bounding box center [370, 138] width 6 height 6
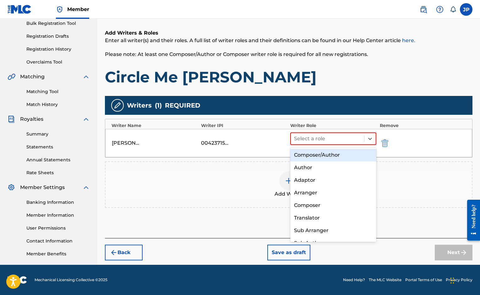
click at [348, 155] on div "Composer/Author" at bounding box center [333, 155] width 86 height 13
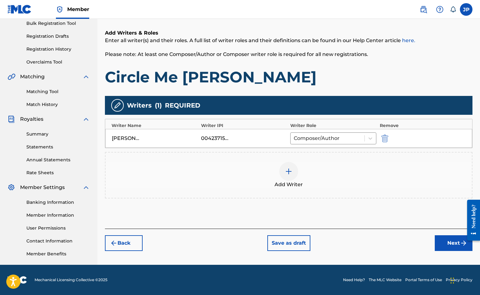
click at [458, 247] on button "Next" at bounding box center [454, 243] width 38 height 16
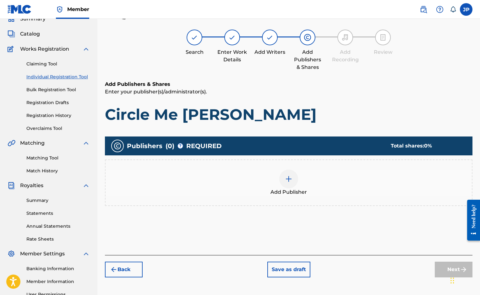
scroll to position [28, 0]
click at [290, 179] on img at bounding box center [289, 179] width 8 height 8
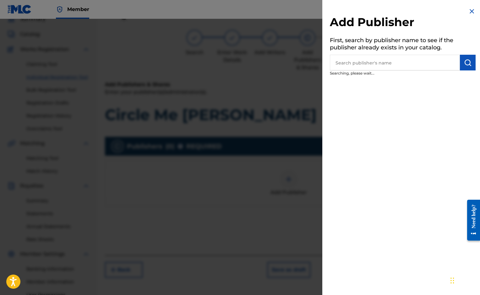
click at [386, 65] on input "text" at bounding box center [395, 63] width 130 height 16
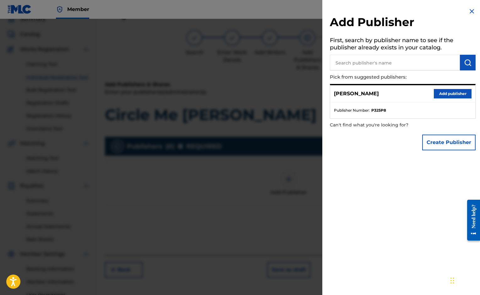
click at [451, 94] on button "Add publisher" at bounding box center [453, 93] width 38 height 9
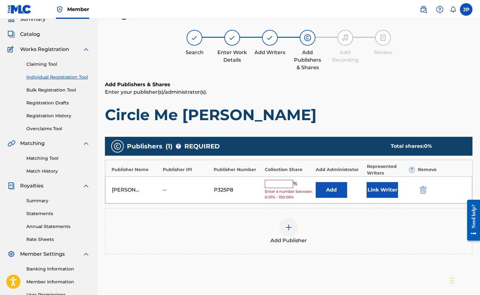
click at [286, 183] on input "text" at bounding box center [279, 184] width 28 height 8
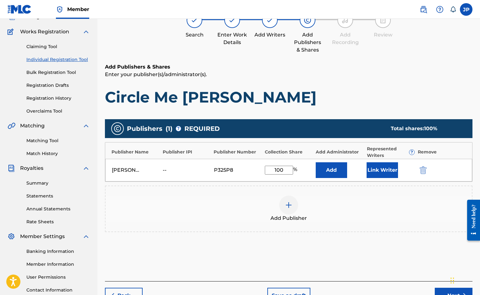
scroll to position [95, 0]
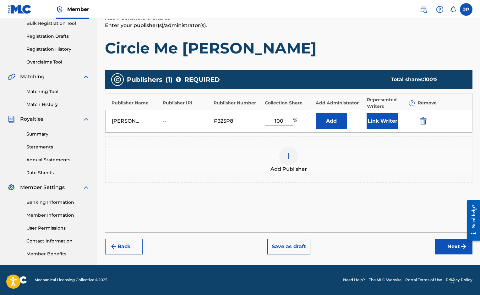
type input "100"
click at [451, 248] on button "Next" at bounding box center [454, 246] width 38 height 16
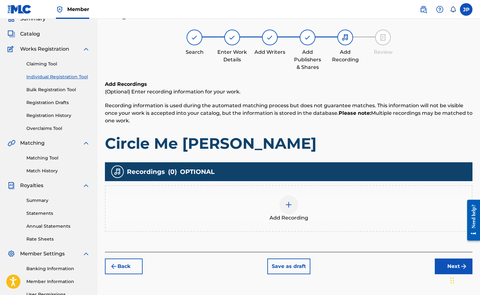
scroll to position [28, 0]
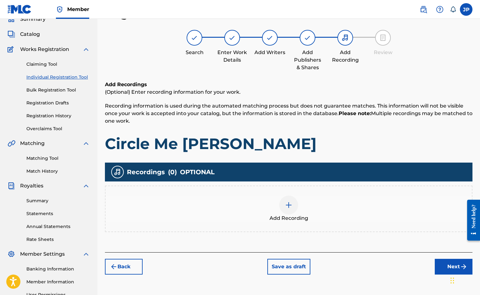
click at [290, 207] on img at bounding box center [289, 205] width 8 height 8
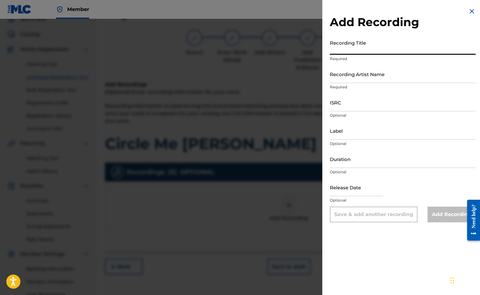
click at [372, 49] on input "Recording Title" at bounding box center [403, 46] width 146 height 18
type input "Circle Me Bert"
click at [362, 80] on input "Recording Artist Name" at bounding box center [403, 74] width 146 height 18
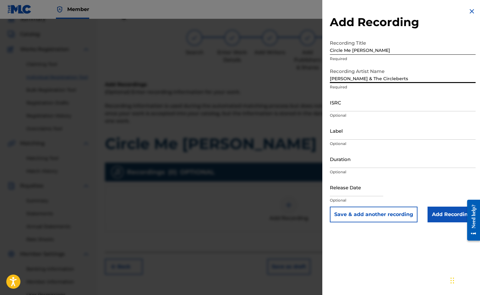
type input "Jim Pellinger & The Circleberts"
click at [354, 106] on input "ISRC" at bounding box center [403, 102] width 146 height 18
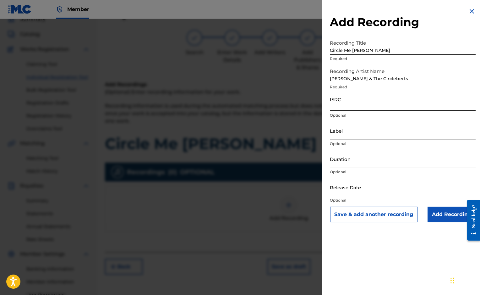
paste input "uscgj1274150"
type input "uscgj1274150"
click at [357, 136] on input "Label" at bounding box center [403, 131] width 146 height 18
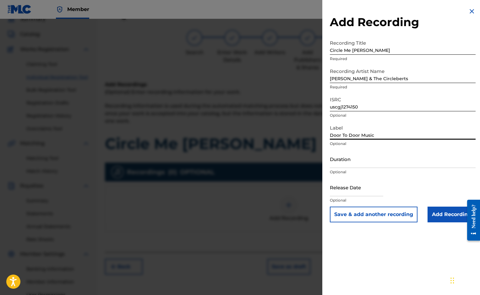
type input "Door To Door Music"
click at [343, 163] on input "Duration" at bounding box center [403, 159] width 146 height 18
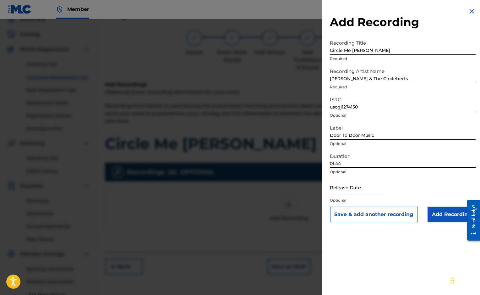
type input "01:44"
click at [362, 192] on input "text" at bounding box center [356, 187] width 53 height 18
select select "7"
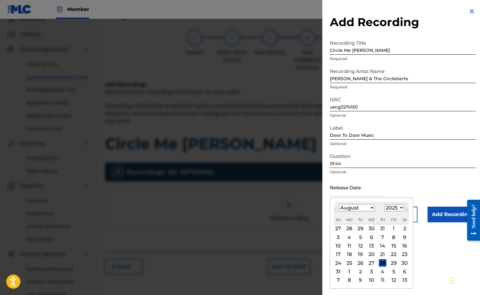
select select "2011"
select select "8"
click at [351, 254] on div "19" at bounding box center [350, 254] width 8 height 8
type input "September 19 2011"
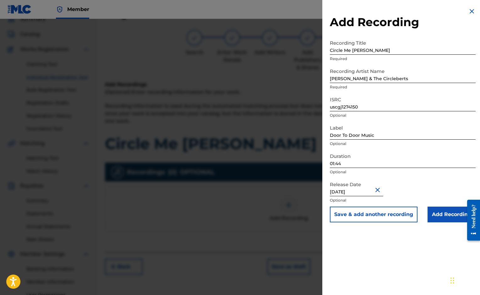
click at [444, 213] on input "Add Recording" at bounding box center [452, 214] width 48 height 16
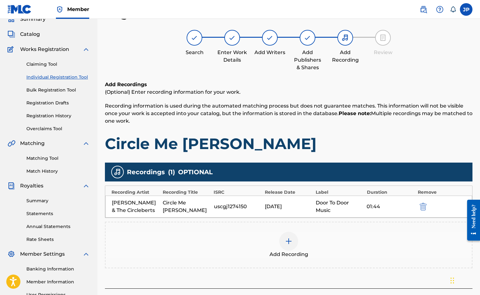
scroll to position [95, 0]
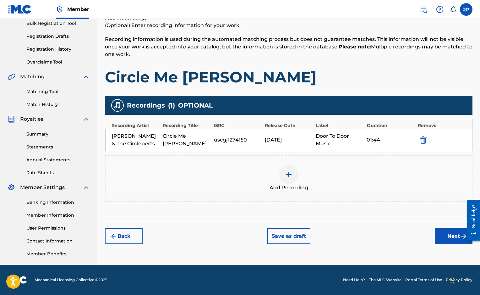
click at [452, 237] on button "Next" at bounding box center [454, 236] width 38 height 16
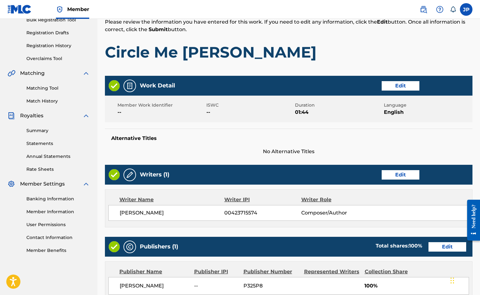
scroll to position [237, 0]
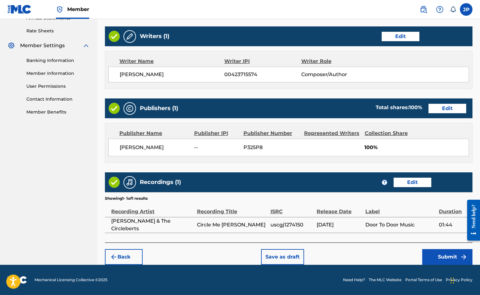
click at [448, 252] on button "Submit" at bounding box center [447, 257] width 50 height 16
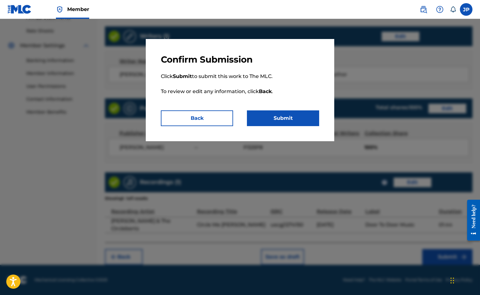
click at [285, 116] on button "Submit" at bounding box center [283, 118] width 72 height 16
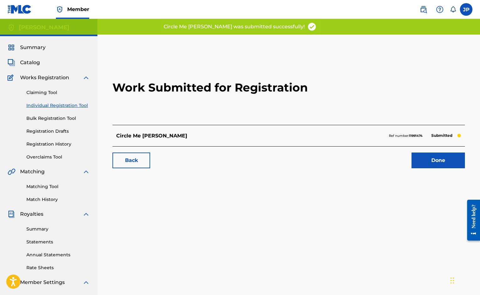
click at [431, 161] on link "Done" at bounding box center [438, 160] width 53 height 16
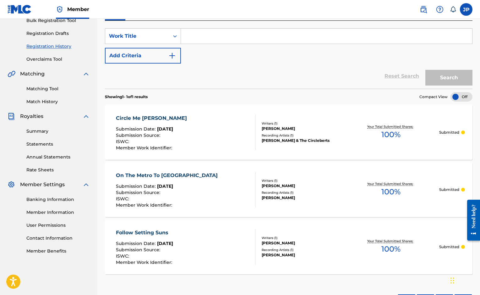
scroll to position [147, 0]
